Goal: Transaction & Acquisition: Book appointment/travel/reservation

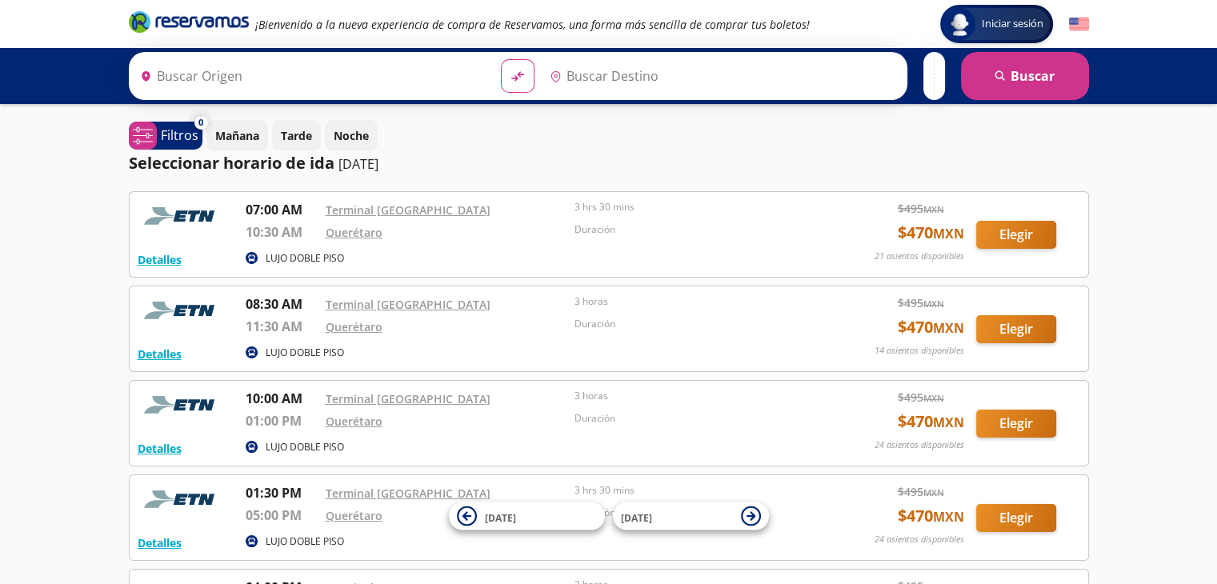
type input "Terminal Patio Santa Fe, Distrito Federal"
type input "Santiago de Querétaro, Querétaro"
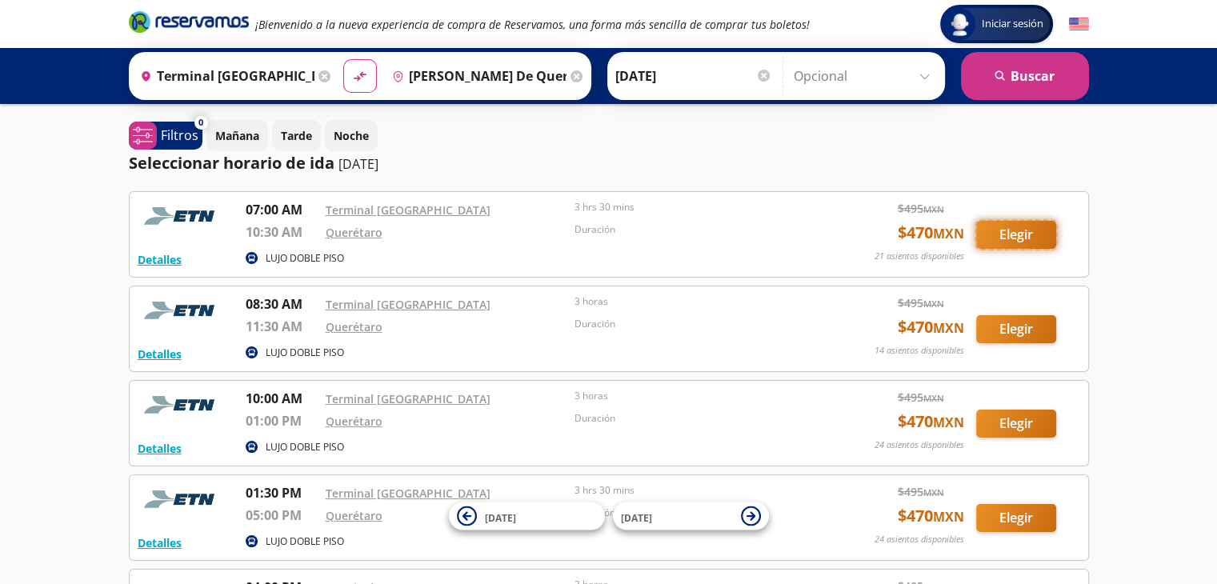
click at [1013, 233] on button "Elegir" at bounding box center [1016, 235] width 80 height 28
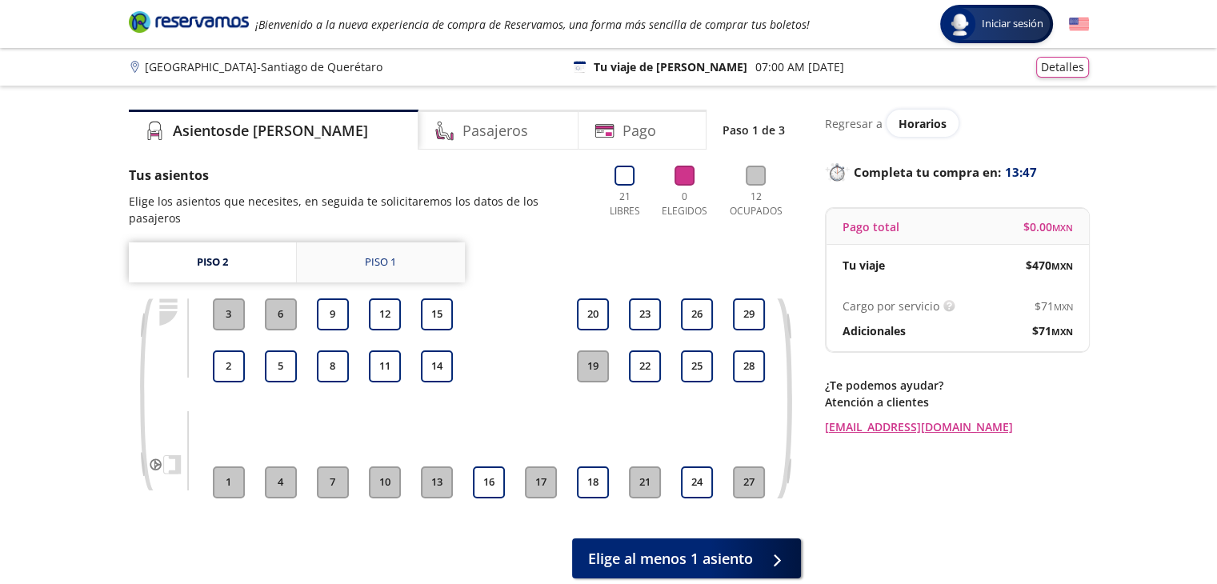
click at [383, 254] on div "Piso 1" at bounding box center [380, 262] width 31 height 16
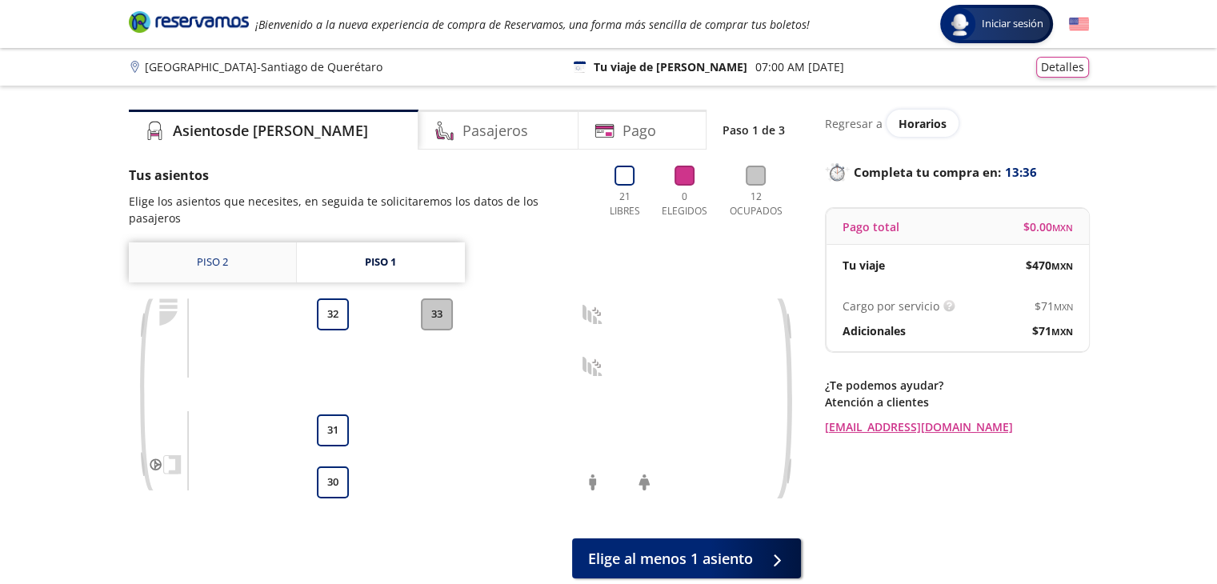
click at [222, 246] on link "Piso 2" at bounding box center [212, 262] width 167 height 40
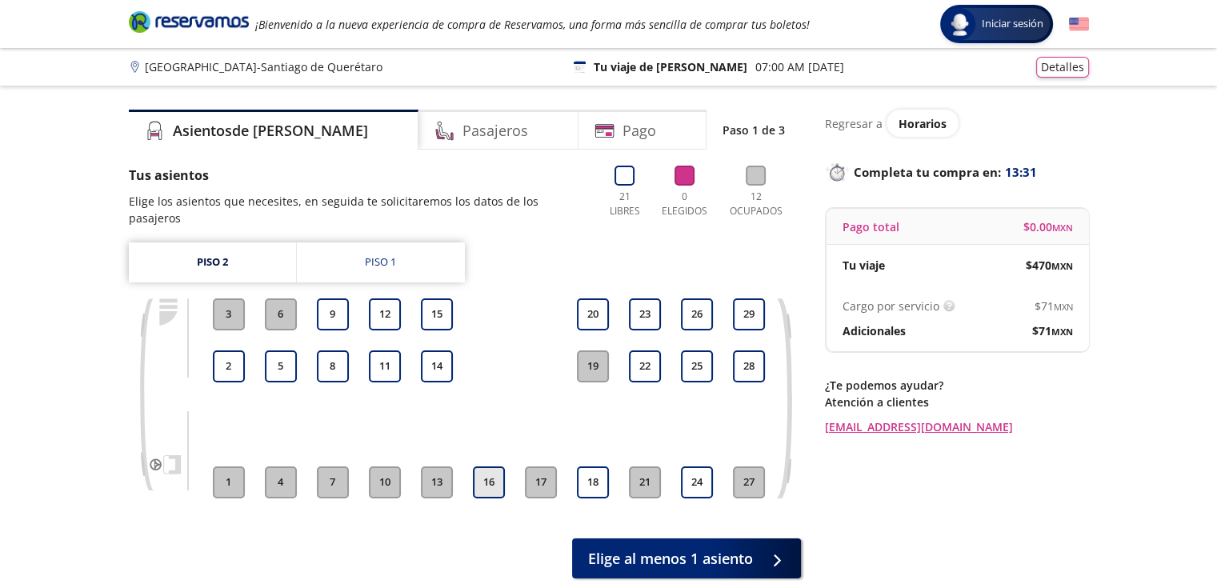
click at [498, 474] on button "16" at bounding box center [489, 482] width 32 height 32
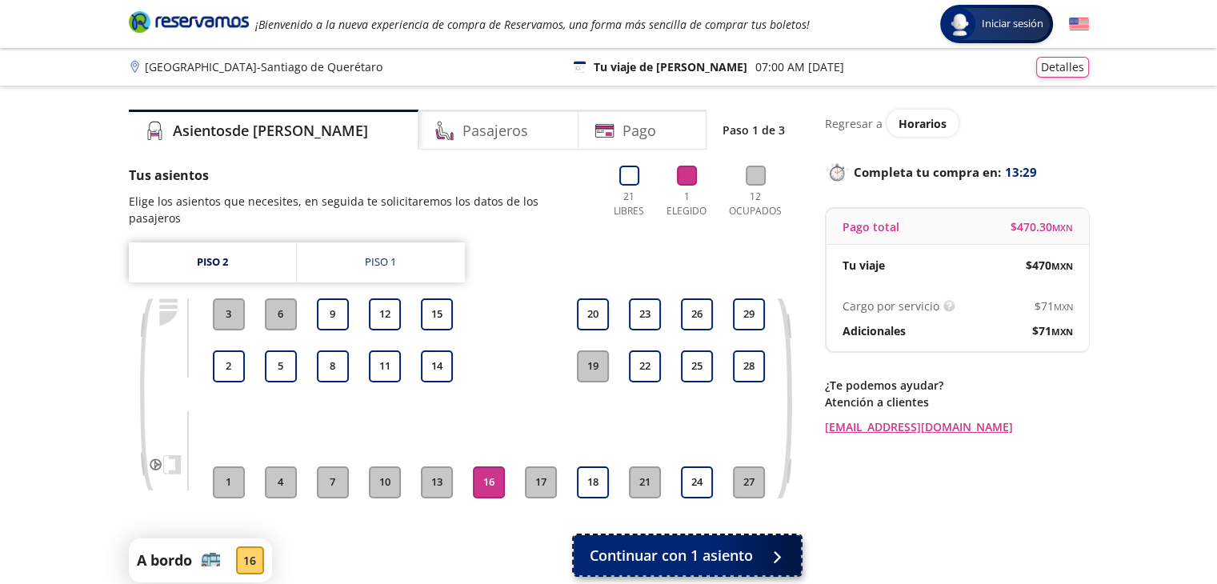
click at [660, 545] on span "Continuar con 1 asiento" at bounding box center [670, 556] width 163 height 22
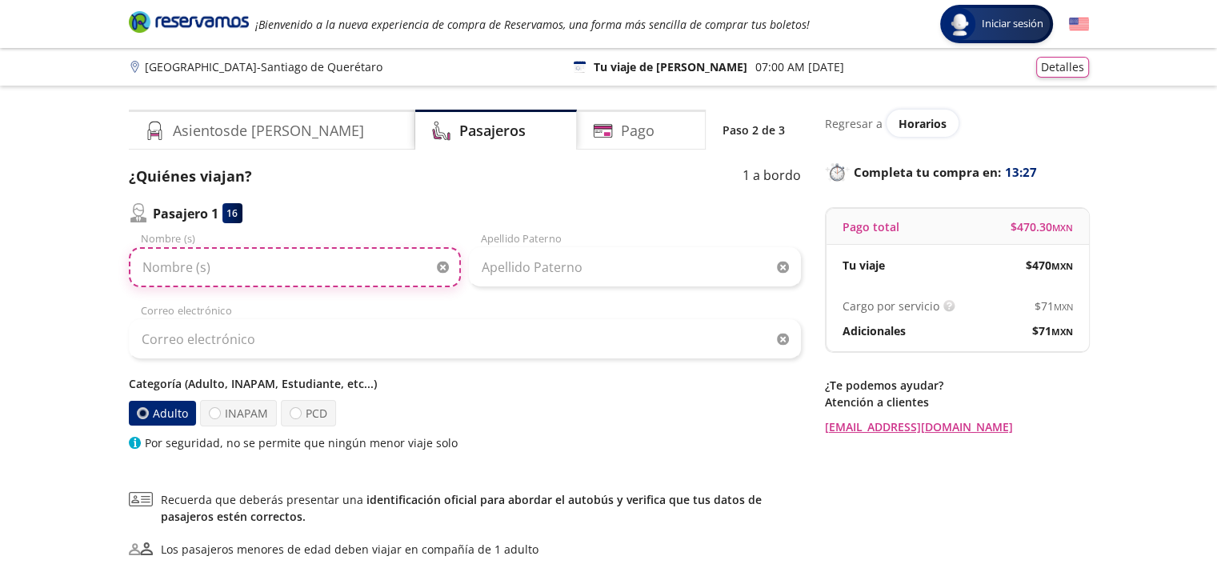
click at [243, 268] on input "Nombre (s)" at bounding box center [295, 267] width 332 height 40
type input "RAUL ANTONIO"
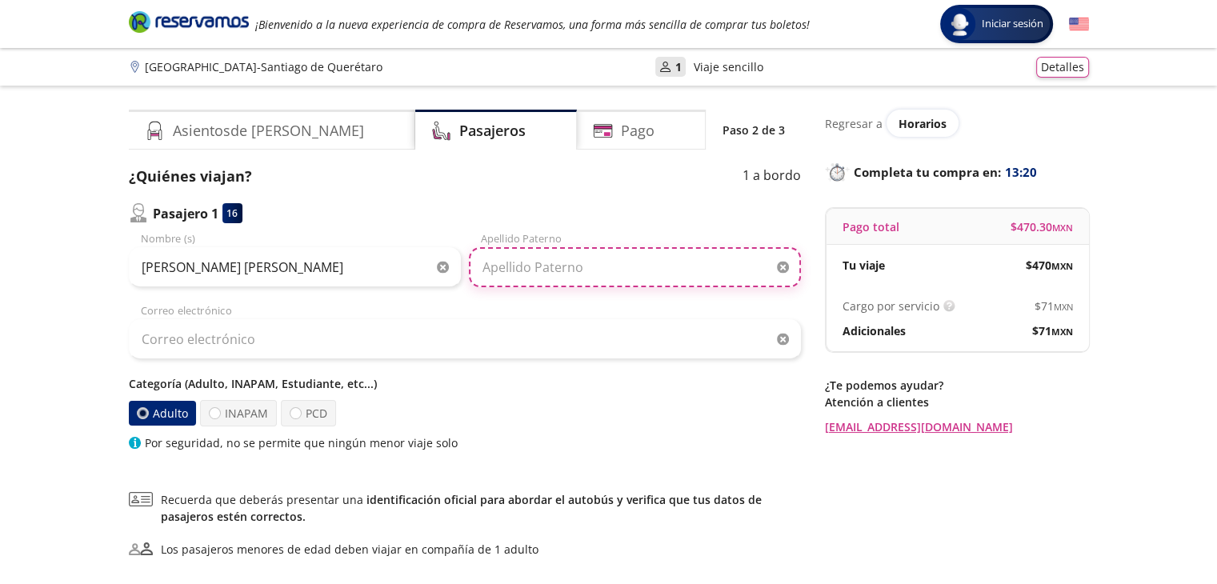
click at [497, 270] on input "Apellido Paterno" at bounding box center [635, 267] width 332 height 40
type input "DE GARAY"
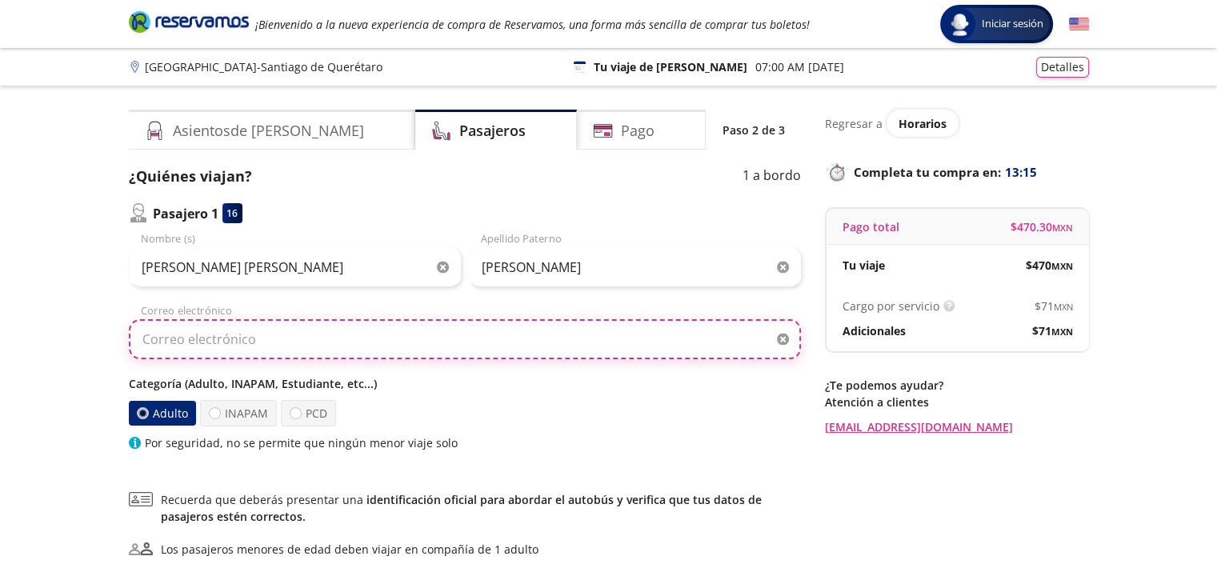
click at [416, 346] on input "Correo electrónico" at bounding box center [465, 339] width 672 height 40
type input "rauldegarayp@gmail.com"
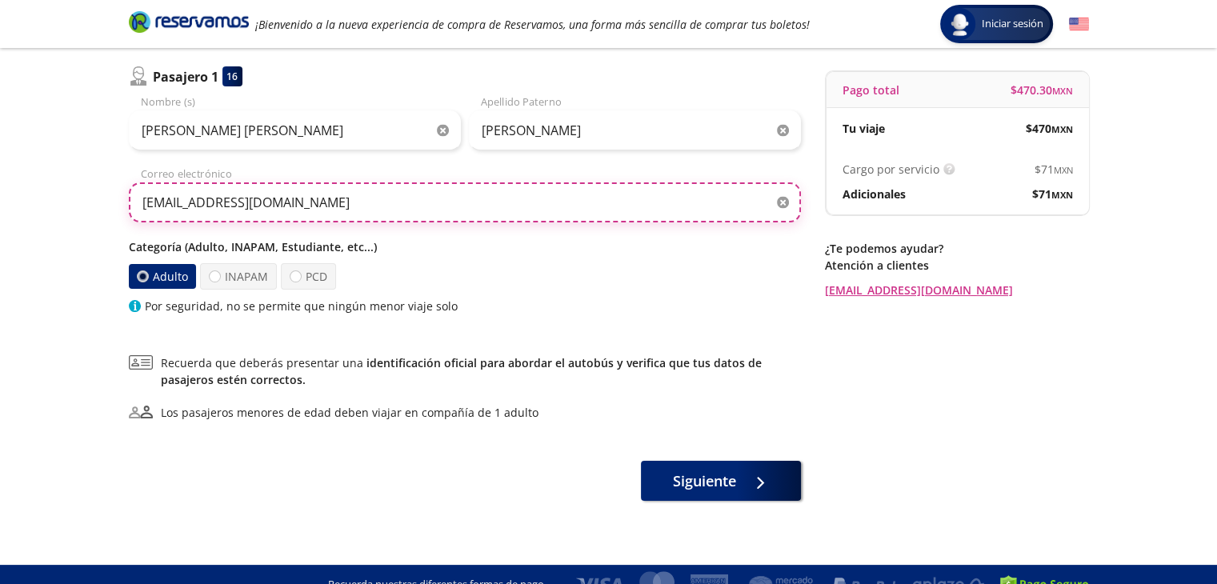
scroll to position [138, 0]
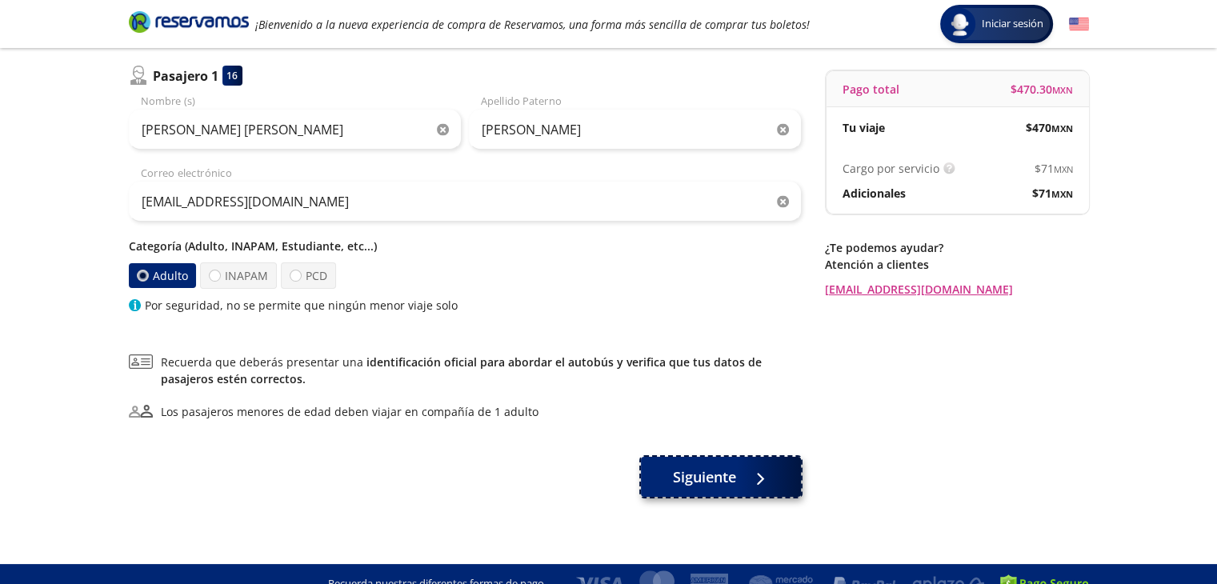
click at [723, 484] on span "Siguiente" at bounding box center [704, 477] width 63 height 22
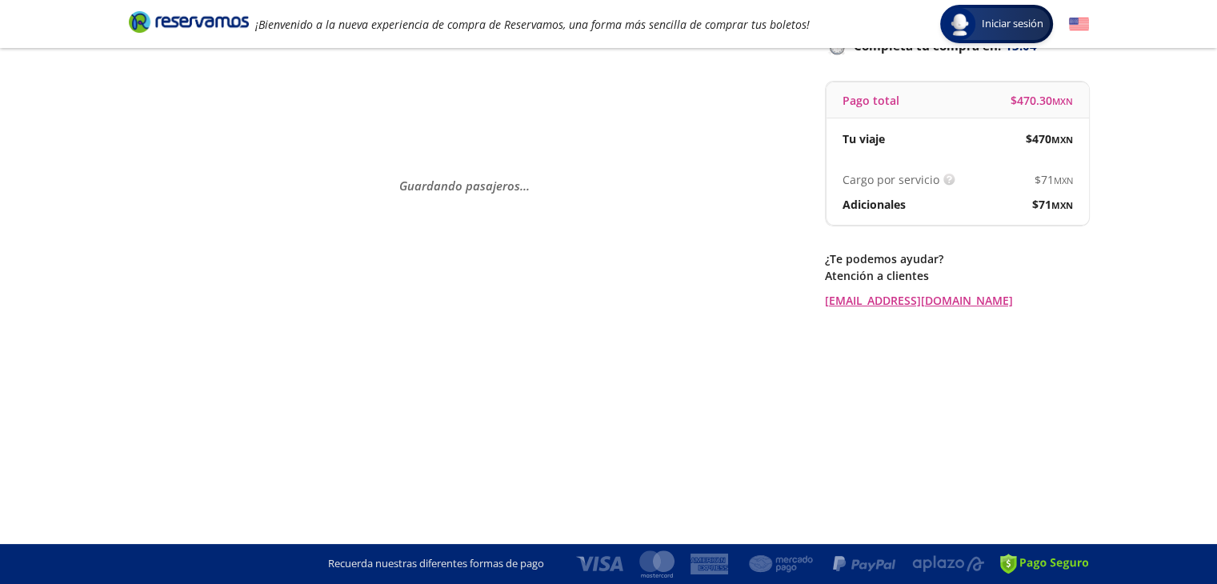
scroll to position [0, 0]
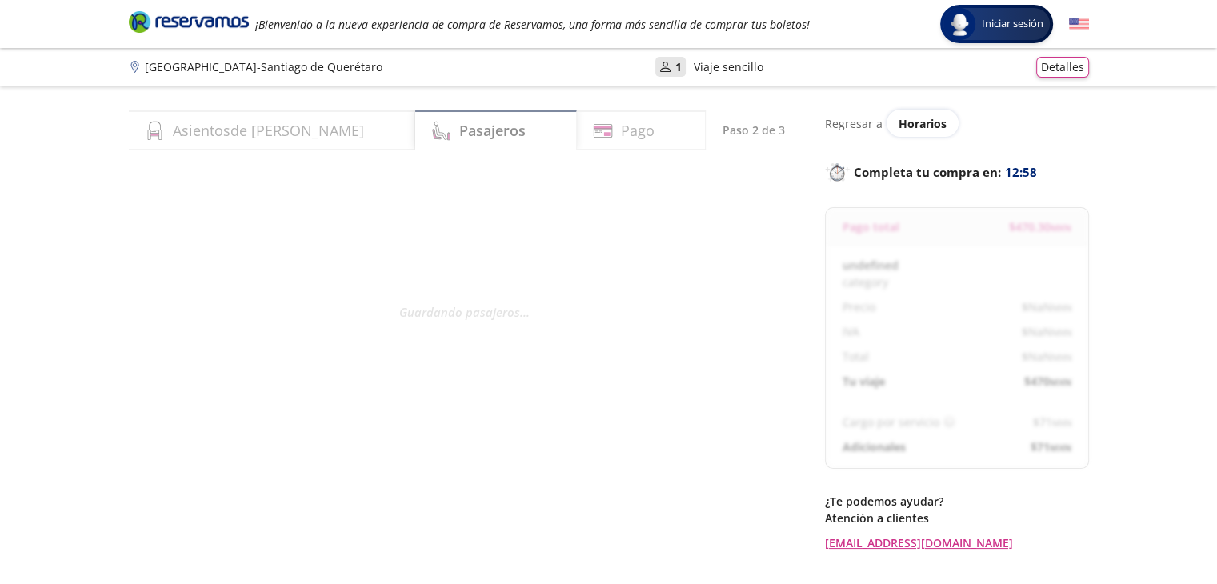
select select "MX"
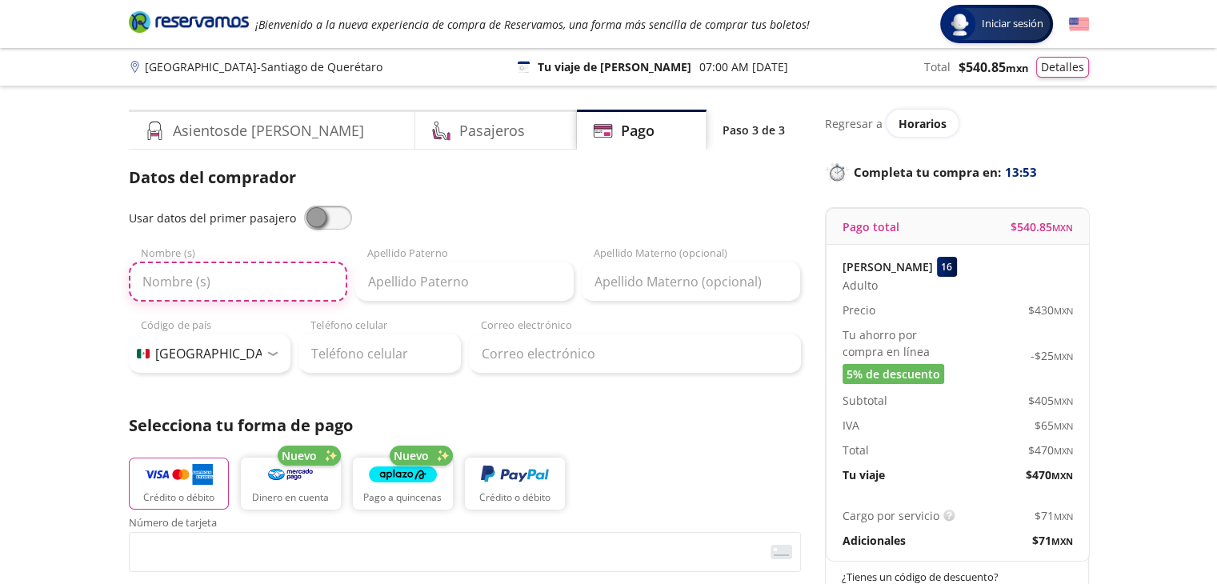
click at [226, 279] on input "Nombre (s)" at bounding box center [238, 282] width 218 height 40
type input "g"
type input "G"
click at [330, 221] on span at bounding box center [328, 218] width 48 height 24
click at [304, 206] on input "checkbox" at bounding box center [304, 206] width 0 height 0
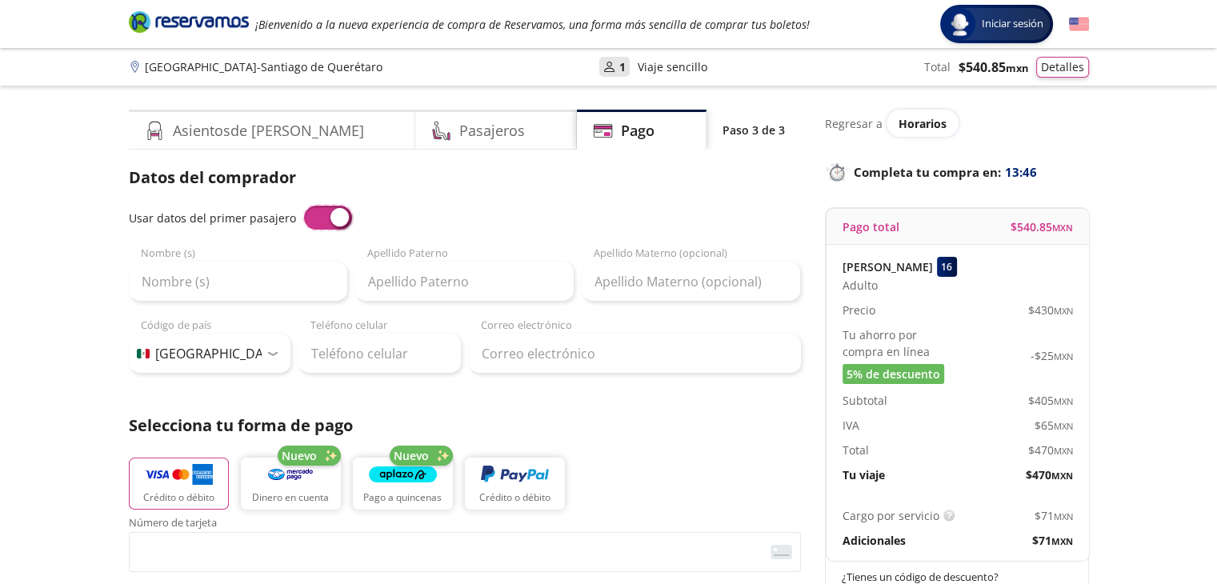
type input "RAUL ANTONIO"
type input "DE GARAY"
type input "rauldegarayp@gmail.com"
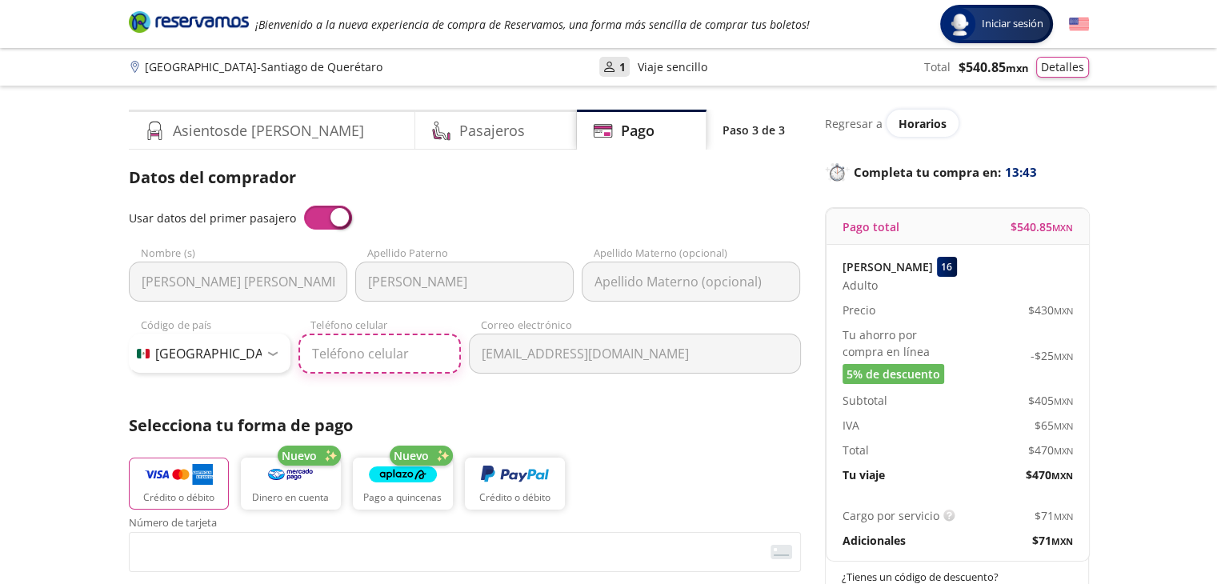
click at [336, 351] on input "Teléfono celular" at bounding box center [379, 354] width 162 height 40
type input "55 1249 1098"
click at [183, 494] on p "Crédito o débito" at bounding box center [178, 498] width 71 height 14
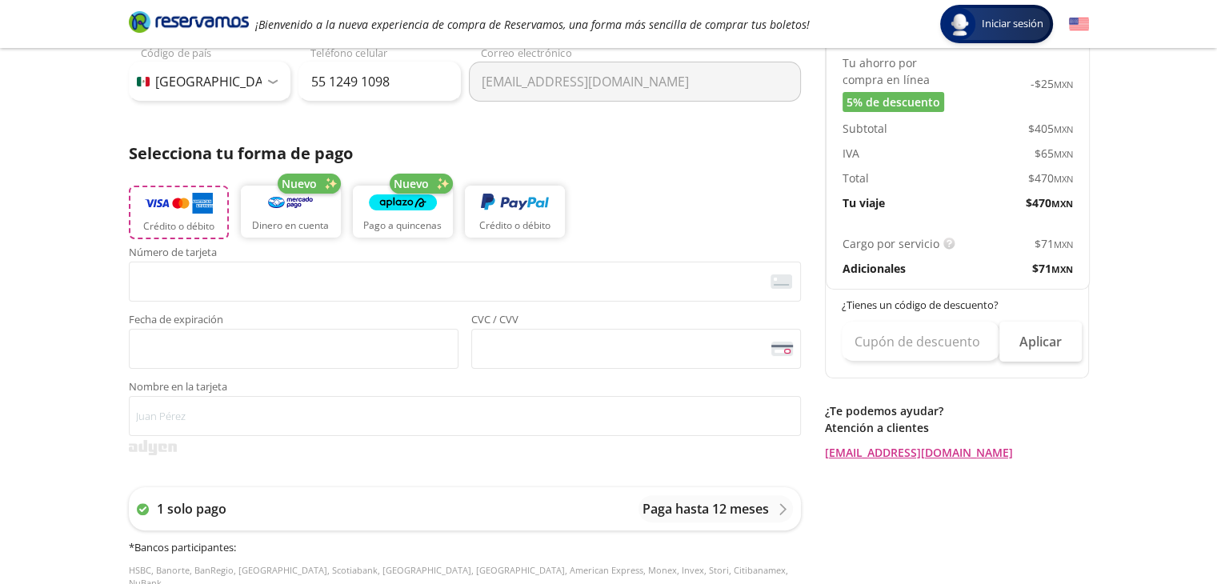
scroll to position [271, 0]
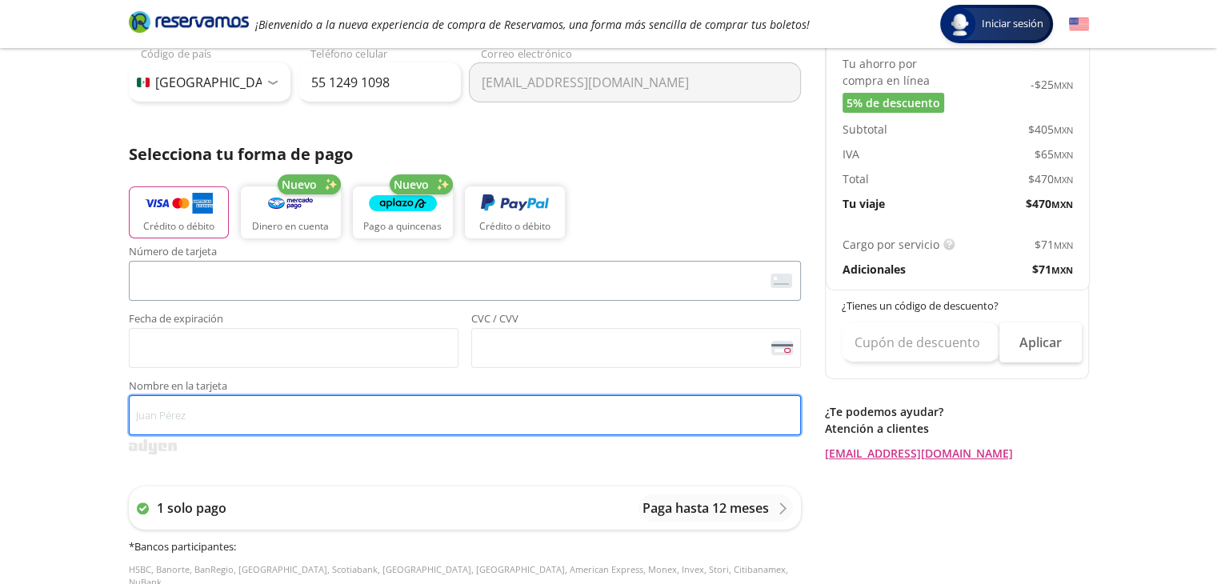
type input "RAUL ANTONIO DE GARAY PEREZ"
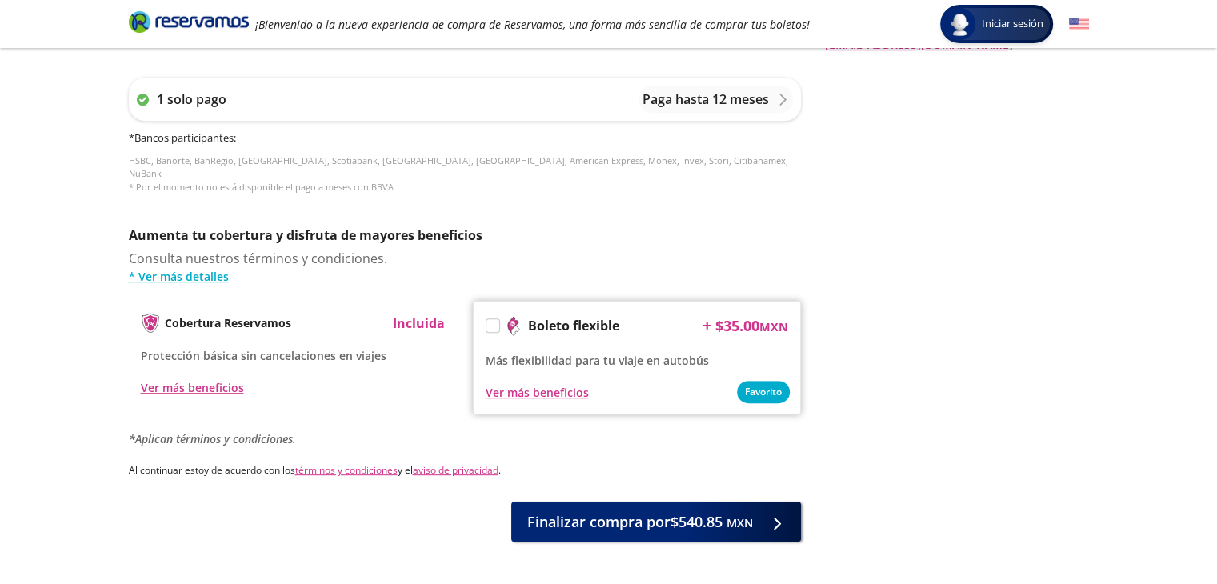
scroll to position [685, 0]
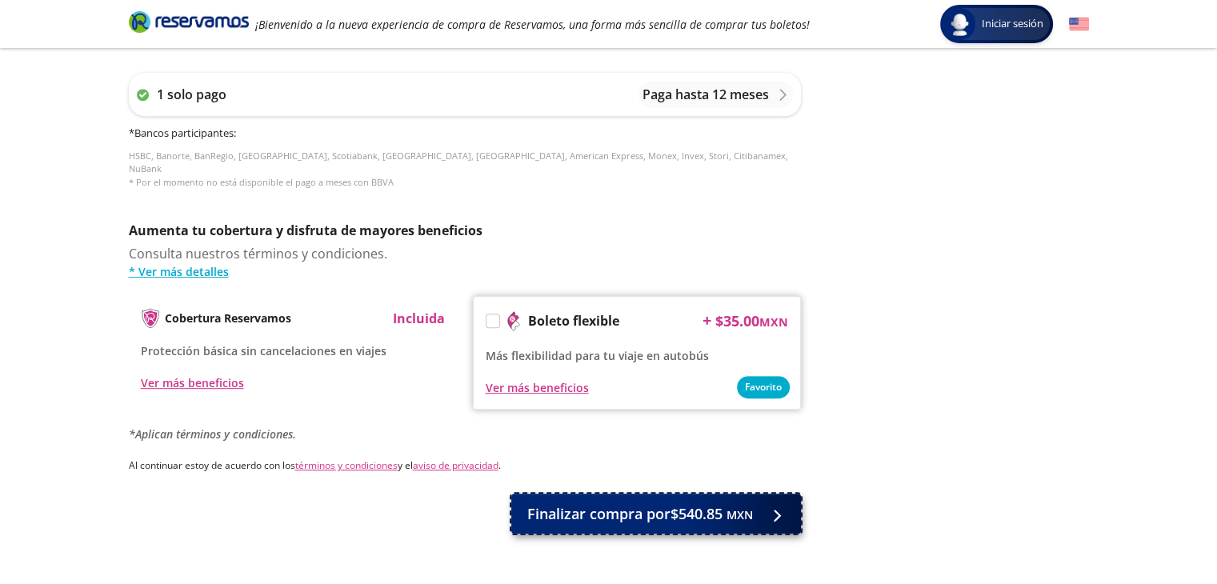
click at [645, 503] on span "Finalizar compra por $540.85 MXN" at bounding box center [640, 514] width 226 height 22
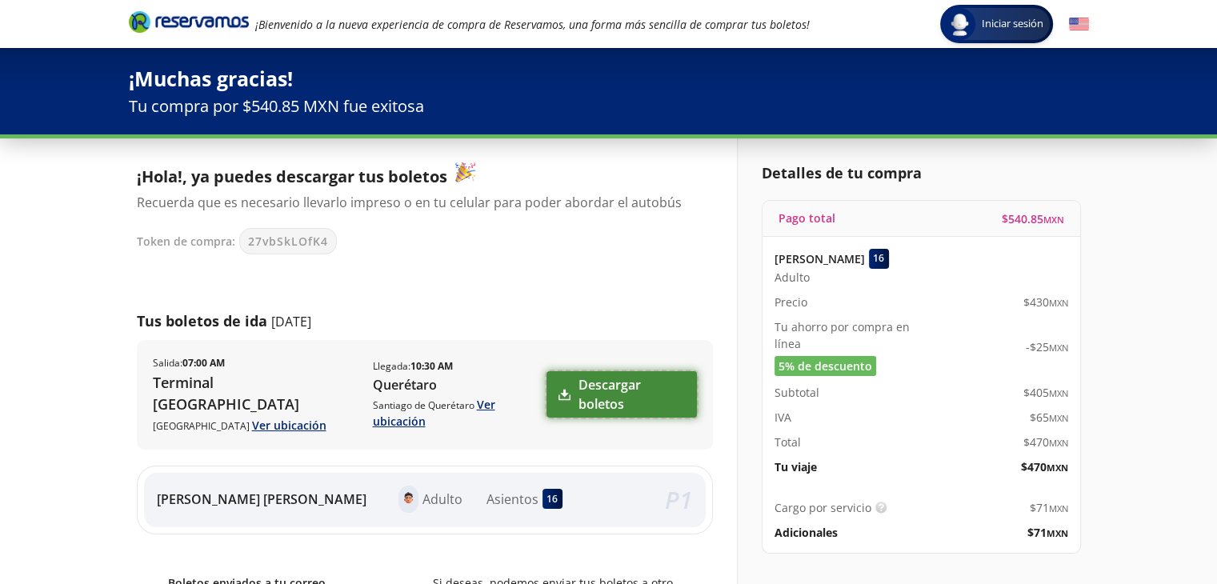
click at [589, 383] on link "Descargar boletos" at bounding box center [621, 394] width 150 height 46
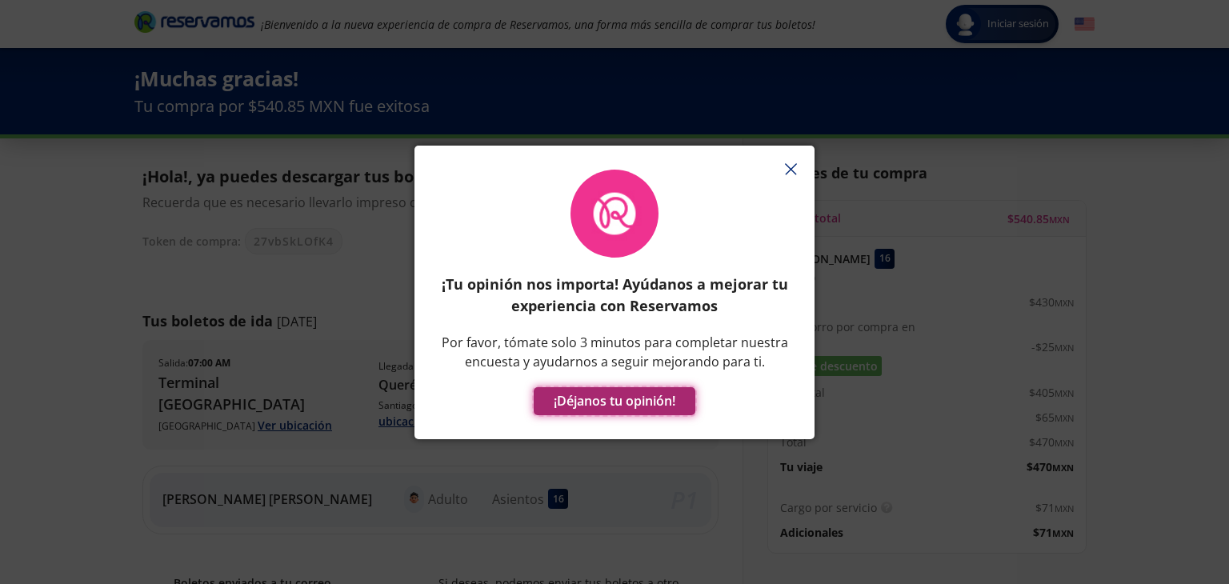
click at [600, 392] on button "¡Déjanos tu opinión!" at bounding box center [614, 401] width 162 height 28
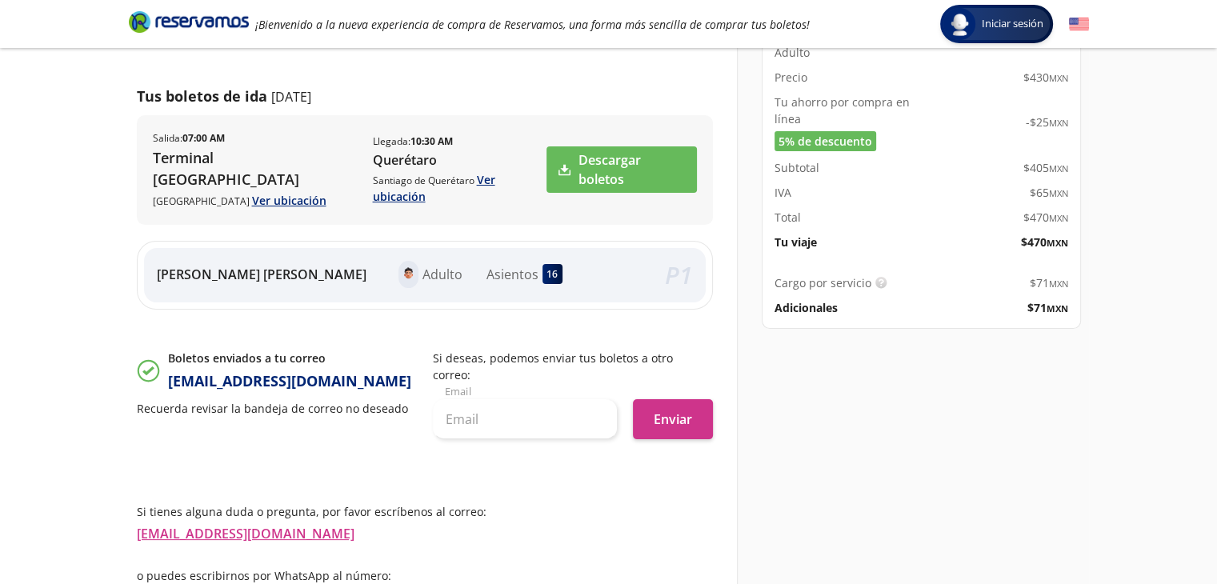
scroll to position [273, 0]
